Goal: Task Accomplishment & Management: Use online tool/utility

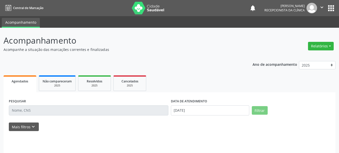
select select "7"
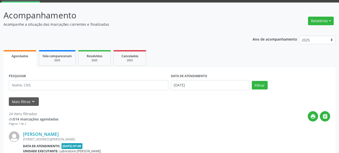
scroll to position [50, 0]
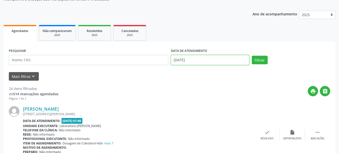
click at [213, 62] on input "[DATE]" at bounding box center [210, 60] width 78 height 10
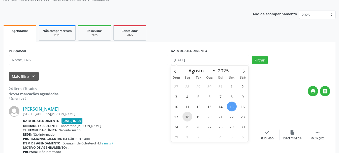
click at [186, 117] on span "18" at bounding box center [188, 117] width 10 height 10
type input "[DATE]"
click at [186, 117] on span "18" at bounding box center [188, 117] width 10 height 10
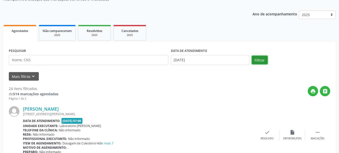
click at [262, 57] on button "Filtrar" at bounding box center [260, 60] width 16 height 9
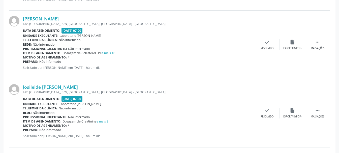
scroll to position [252, 0]
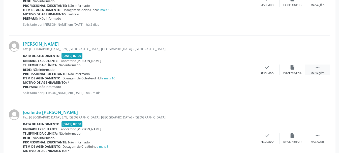
click at [316, 68] on icon "" at bounding box center [318, 68] width 6 height 6
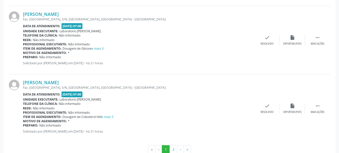
scroll to position [1046, 0]
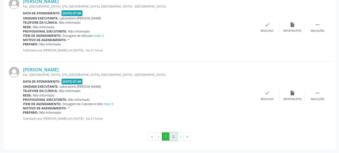
click at [171, 135] on button "2" at bounding box center [173, 136] width 8 height 9
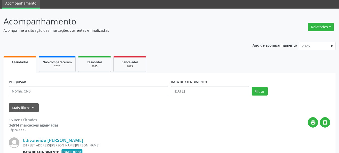
scroll to position [90, 0]
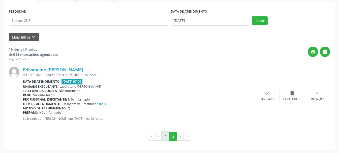
click at [164, 135] on button "1" at bounding box center [166, 136] width 8 height 9
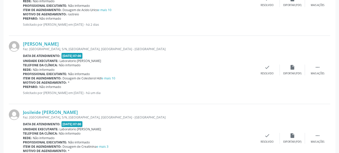
scroll to position [277, 0]
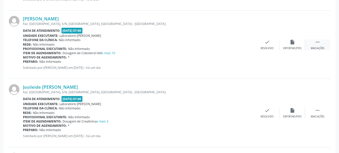
click at [319, 47] on div "Mais ações" at bounding box center [318, 49] width 14 height 4
click at [241, 44] on icon "print" at bounding box center [242, 42] width 6 height 6
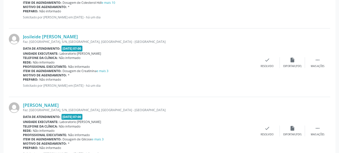
scroll to position [353, 0]
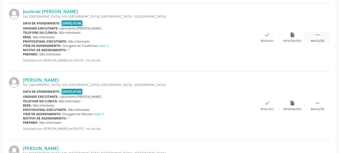
click at [317, 38] on div " Mais ações" at bounding box center [317, 37] width 25 height 11
click at [244, 40] on div "Imprimir" at bounding box center [241, 41] width 11 height 4
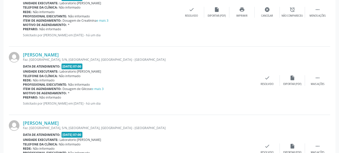
scroll to position [403, 0]
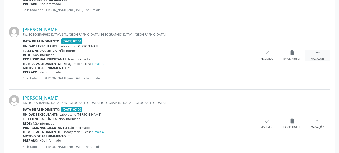
click at [318, 53] on icon "" at bounding box center [318, 53] width 6 height 6
click at [242, 56] on div "print Imprimir" at bounding box center [241, 55] width 25 height 11
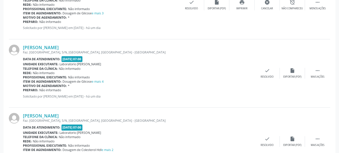
scroll to position [479, 0]
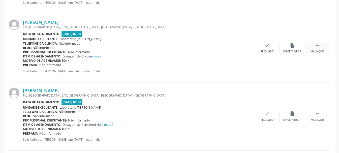
click at [316, 46] on icon "" at bounding box center [318, 46] width 6 height 6
click at [242, 48] on div "print Imprimir" at bounding box center [241, 48] width 25 height 11
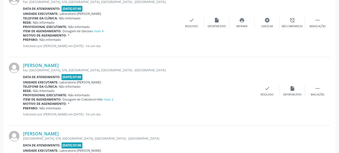
scroll to position [529, 0]
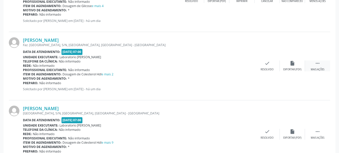
click at [316, 65] on icon "" at bounding box center [318, 63] width 6 height 6
click at [244, 64] on icon "print" at bounding box center [242, 63] width 6 height 6
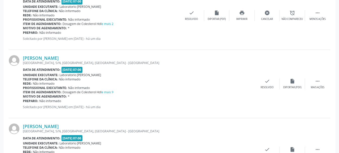
scroll to position [605, 0]
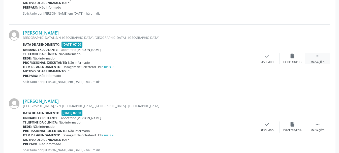
click at [316, 58] on icon "" at bounding box center [318, 56] width 6 height 6
click at [241, 59] on icon "print" at bounding box center [242, 56] width 6 height 6
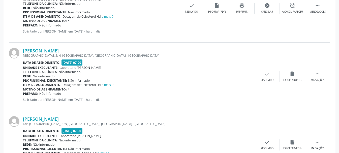
scroll to position [681, 0]
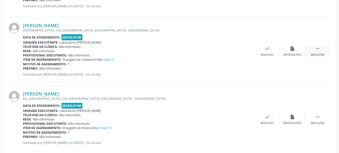
click at [317, 52] on div " Mais ações" at bounding box center [317, 51] width 25 height 11
click at [242, 50] on icon "print" at bounding box center [242, 49] width 6 height 6
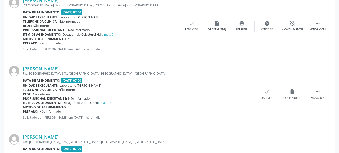
scroll to position [731, 0]
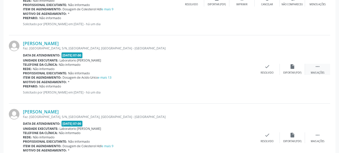
click at [318, 70] on div " Mais ações" at bounding box center [317, 69] width 25 height 11
click at [241, 70] on div "print Imprimir" at bounding box center [241, 69] width 25 height 11
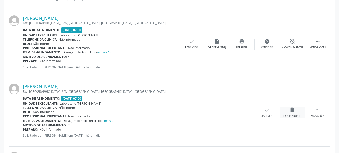
scroll to position [781, 0]
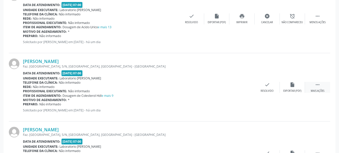
click at [314, 88] on div " Mais ações" at bounding box center [317, 87] width 25 height 11
click at [240, 87] on div "print Imprimir" at bounding box center [241, 87] width 25 height 11
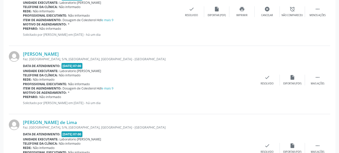
scroll to position [882, 0]
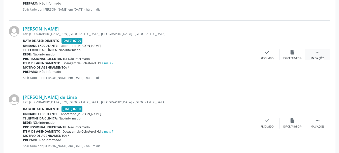
click at [317, 54] on icon "" at bounding box center [318, 52] width 6 height 6
click at [242, 54] on icon "print" at bounding box center [242, 52] width 6 height 6
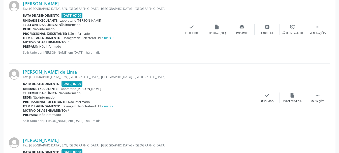
scroll to position [958, 0]
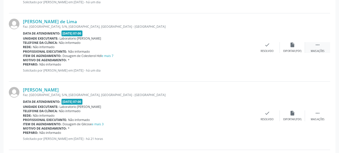
click at [316, 46] on icon "" at bounding box center [318, 45] width 6 height 6
click at [244, 48] on div "print Imprimir" at bounding box center [241, 47] width 25 height 11
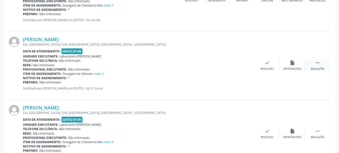
click at [317, 63] on icon "" at bounding box center [318, 63] width 6 height 6
click at [240, 65] on icon "print" at bounding box center [242, 63] width 6 height 6
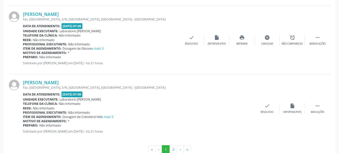
scroll to position [1046, 0]
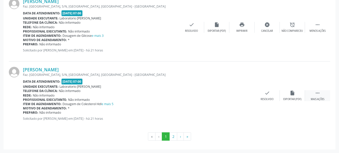
click at [317, 94] on icon "" at bounding box center [318, 93] width 6 height 6
click at [243, 95] on icon "print" at bounding box center [242, 93] width 6 height 6
click at [174, 137] on button "2" at bounding box center [173, 136] width 8 height 9
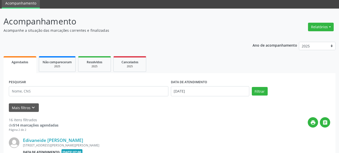
scroll to position [90, 0]
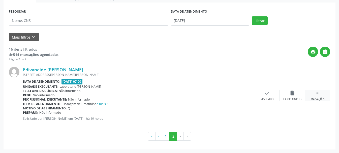
click at [318, 95] on icon "" at bounding box center [318, 93] width 6 height 6
click at [246, 95] on div "print Imprimir" at bounding box center [241, 95] width 25 height 11
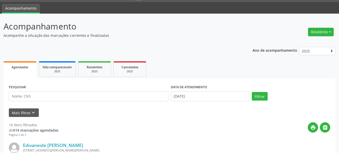
scroll to position [0, 0]
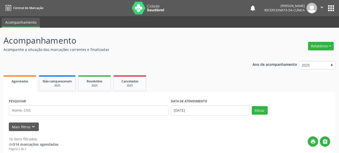
click at [321, 9] on icon "" at bounding box center [322, 8] width 6 height 6
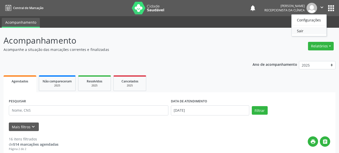
click at [307, 32] on link "Sair" at bounding box center [309, 30] width 35 height 7
